Goal: Transaction & Acquisition: Obtain resource

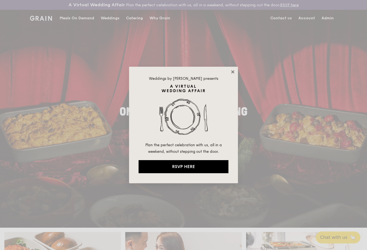
click at [232, 72] on icon at bounding box center [232, 71] width 3 height 3
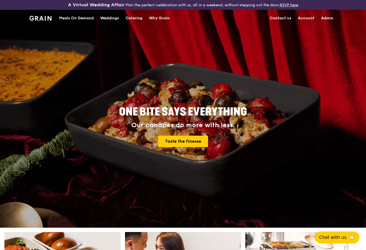
click at [138, 18] on div "Catering" at bounding box center [134, 18] width 17 height 16
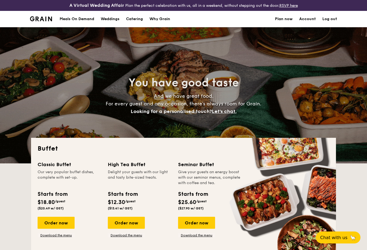
select select
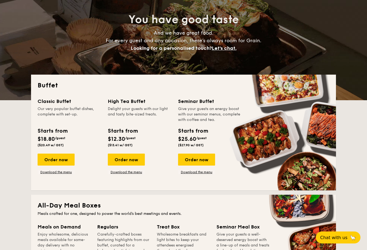
scroll to position [70, 0]
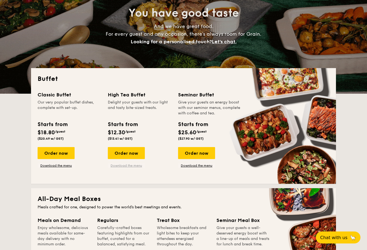
click at [134, 165] on link "Download the menu" at bounding box center [126, 165] width 37 height 4
